Goal: Task Accomplishment & Management: Complete application form

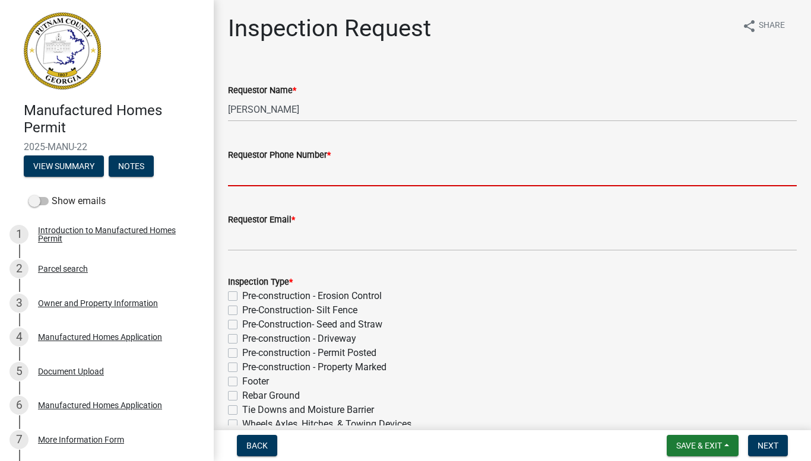
click at [287, 164] on input "Requestor Phone Number *" at bounding box center [512, 174] width 569 height 24
type input "4047250410"
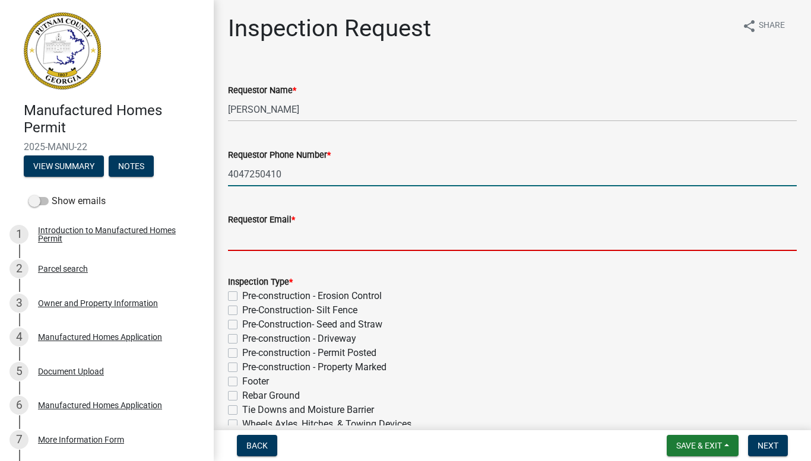
type input "[EMAIL_ADDRESS][DOMAIN_NAME]"
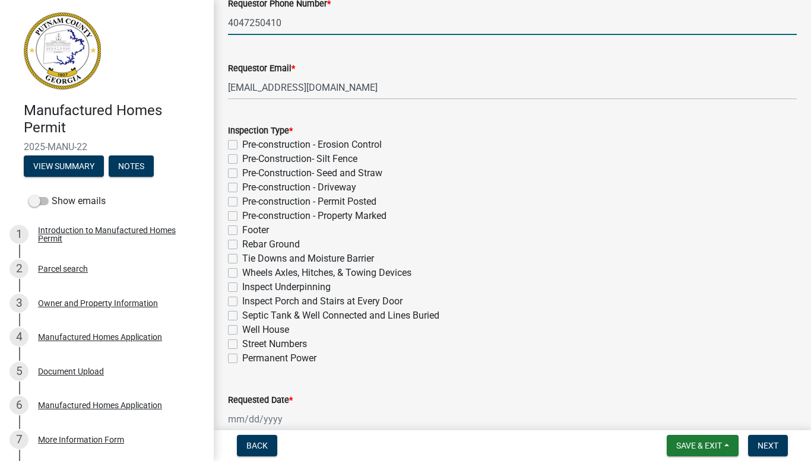
scroll to position [157, 0]
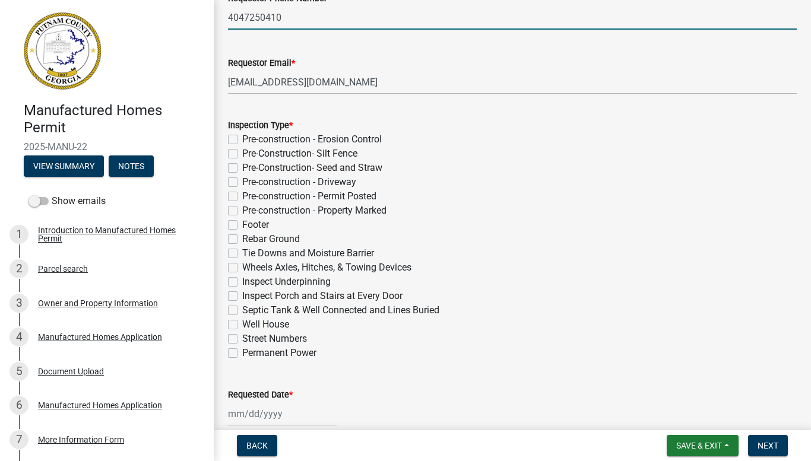
click at [242, 310] on label "Septic Tank & Well Connected and Lines Buried" at bounding box center [340, 310] width 197 height 14
click at [242, 310] on input "Septic Tank & Well Connected and Lines Buried" at bounding box center [246, 307] width 8 height 8
checkbox input "true"
checkbox input "false"
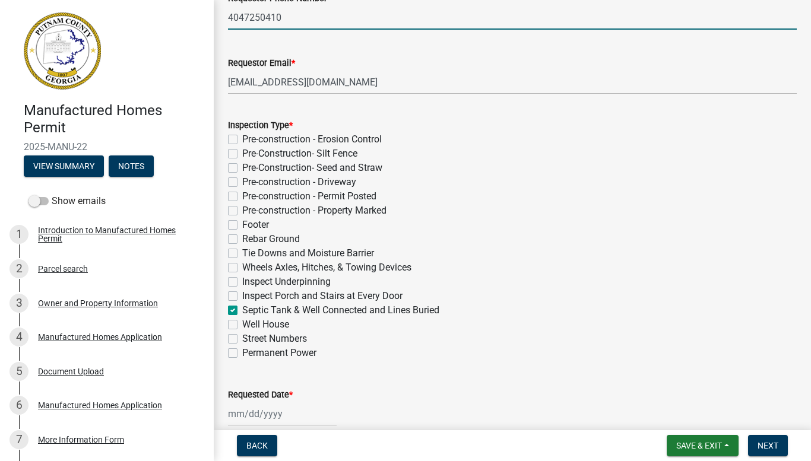
checkbox input "false"
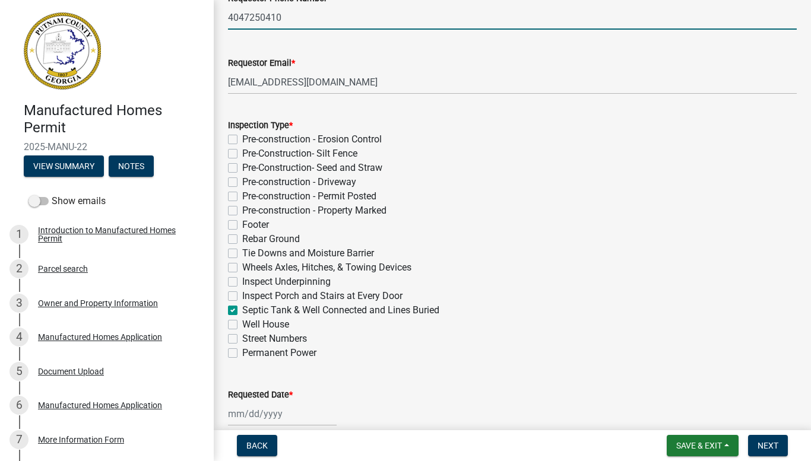
checkbox input "false"
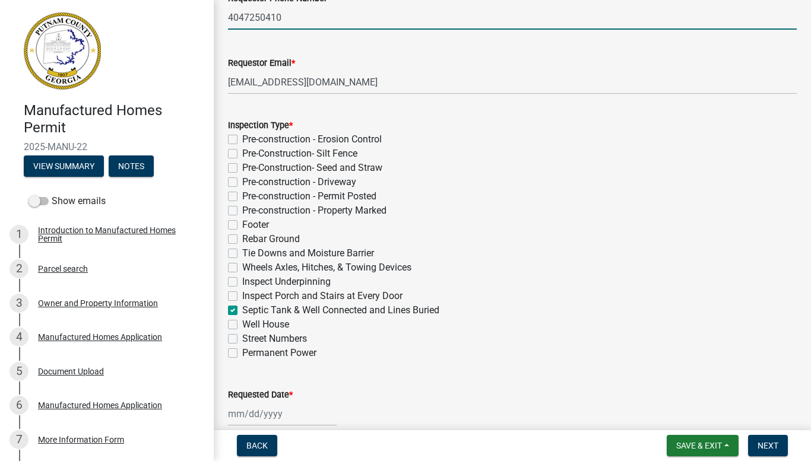
checkbox input "true"
checkbox input "false"
click at [242, 324] on label "Well House" at bounding box center [265, 325] width 47 height 14
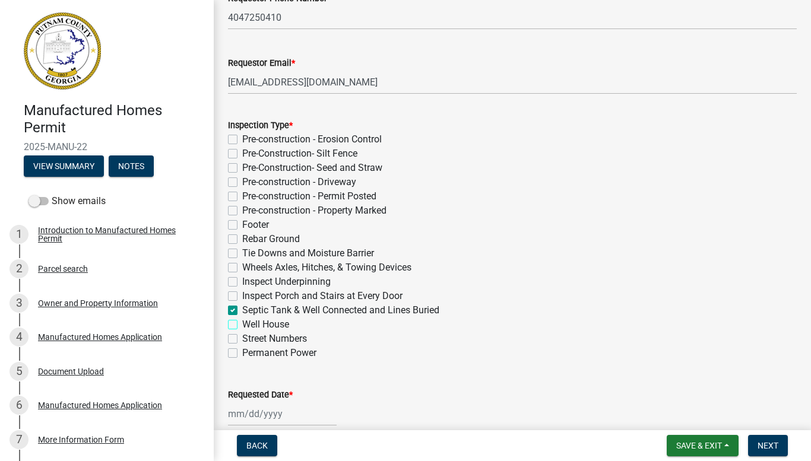
click at [242, 324] on input "Well House" at bounding box center [246, 322] width 8 height 8
checkbox input "true"
checkbox input "false"
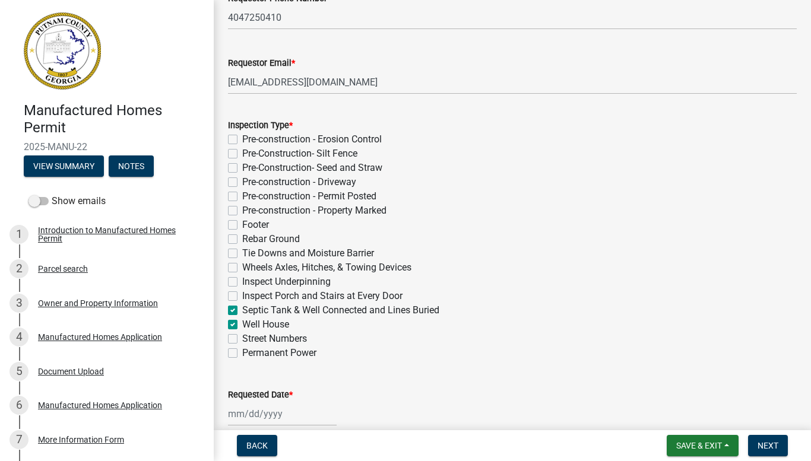
checkbox input "false"
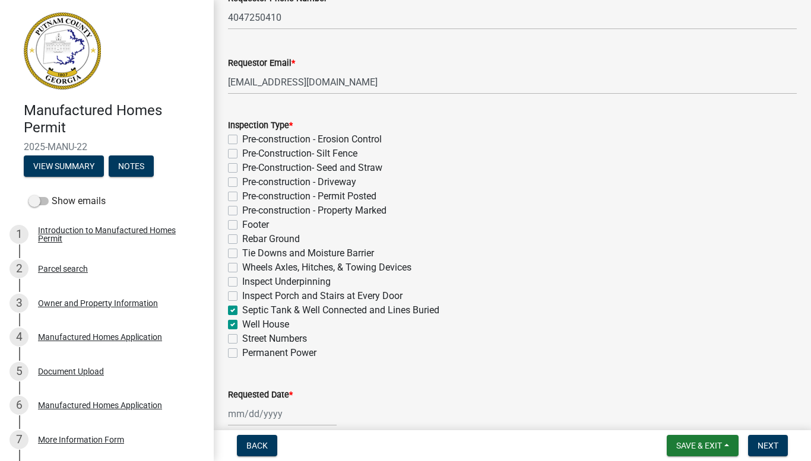
checkbox input "false"
checkbox input "true"
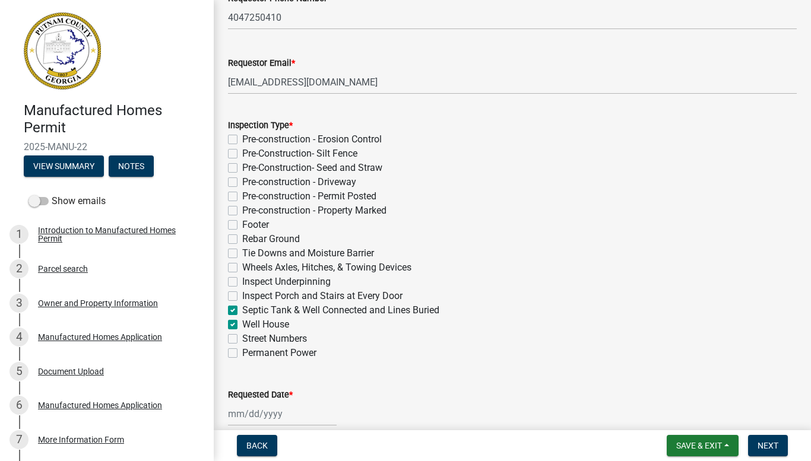
checkbox input "true"
checkbox input "false"
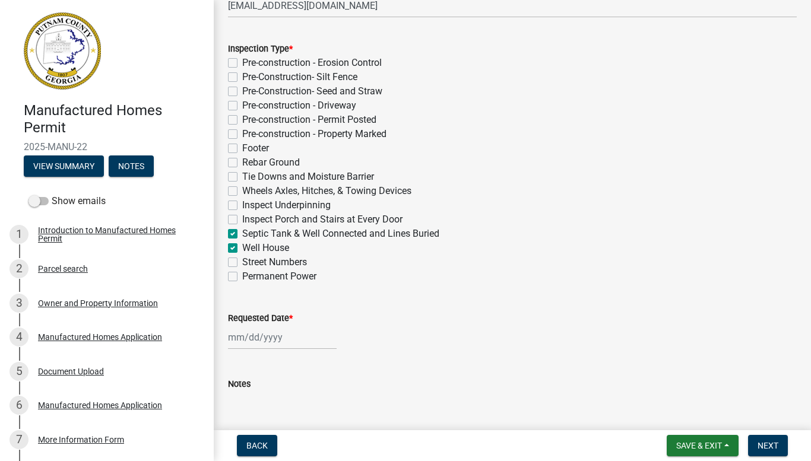
scroll to position [232, 0]
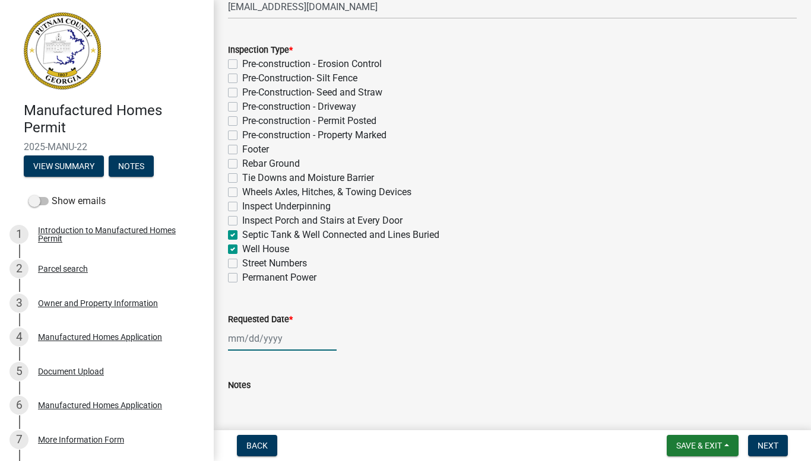
click at [237, 340] on div at bounding box center [282, 338] width 109 height 24
select select "10"
select select "2025"
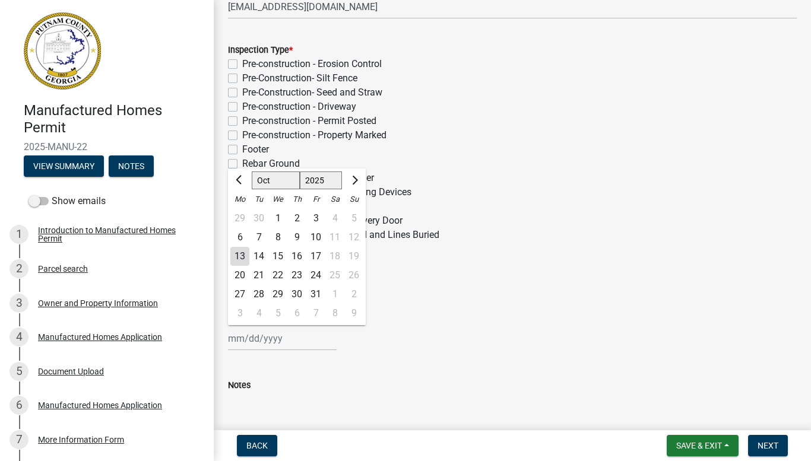
click at [262, 254] on div "14" at bounding box center [258, 256] width 19 height 19
type input "[DATE]"
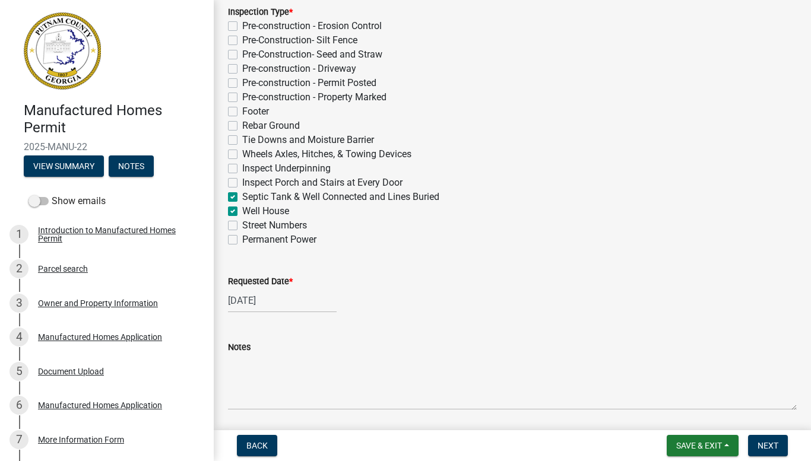
scroll to position [310, 0]
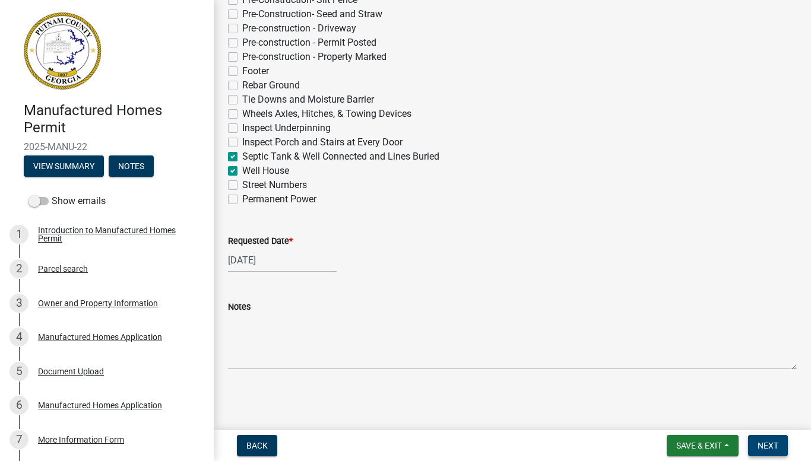
click at [763, 448] on span "Next" at bounding box center [767, 445] width 21 height 9
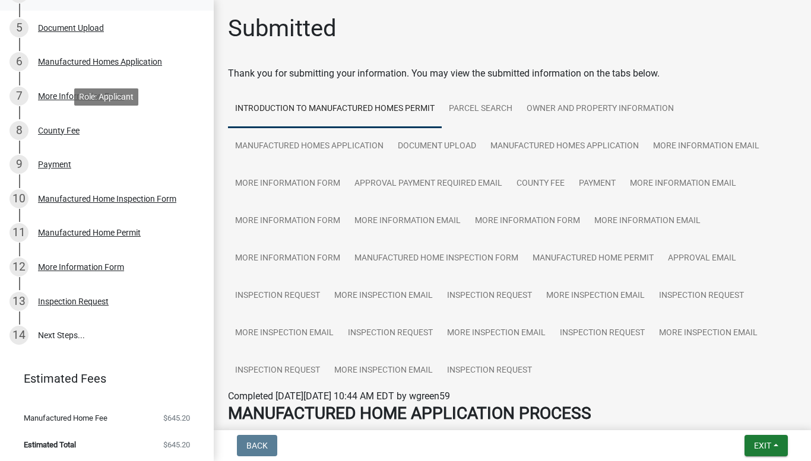
scroll to position [342, 0]
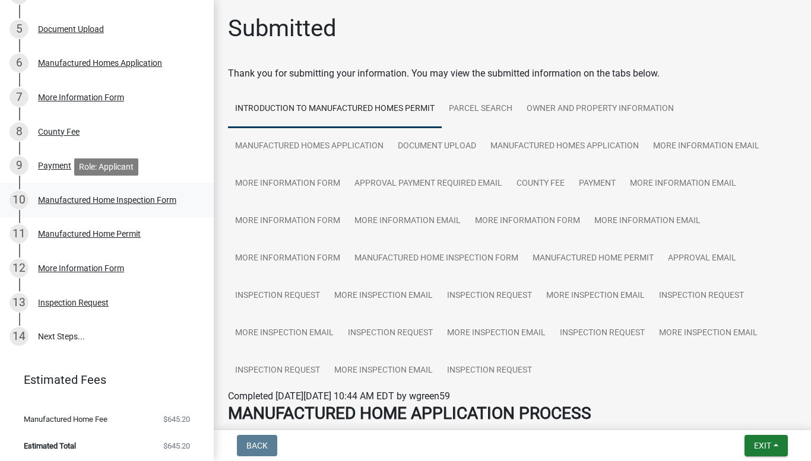
click at [111, 198] on div "Manufactured Home Inspection Form" at bounding box center [107, 200] width 138 height 8
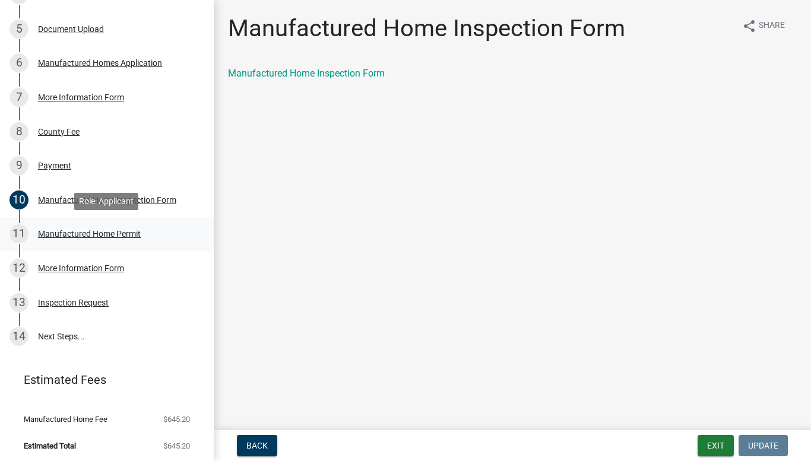
click at [108, 233] on div "Manufactured Home Permit" at bounding box center [89, 234] width 103 height 8
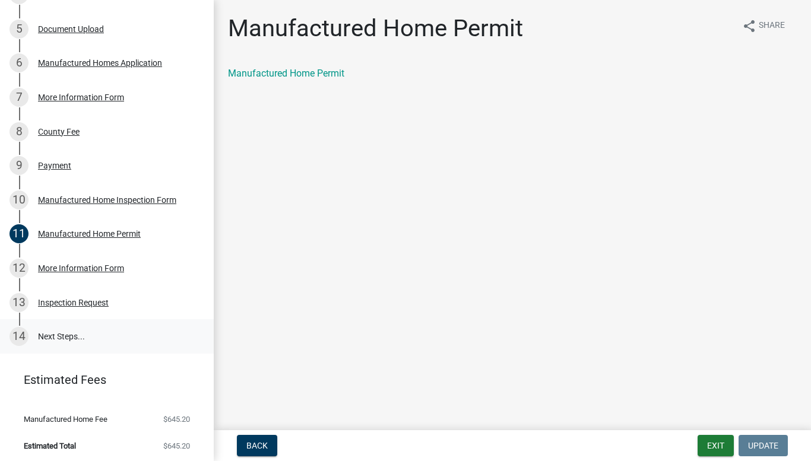
click at [83, 337] on link "14 Next Steps..." at bounding box center [107, 336] width 214 height 34
click at [82, 305] on div "Inspection Request" at bounding box center [73, 303] width 71 height 8
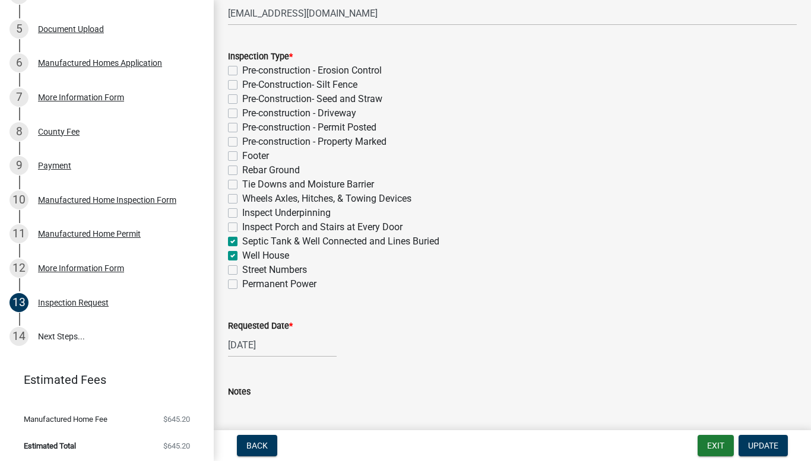
scroll to position [224, 0]
